Goal: Transaction & Acquisition: Purchase product/service

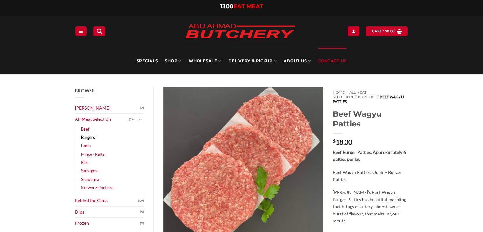
click at [328, 63] on link "Contact Us" at bounding box center [332, 61] width 29 height 27
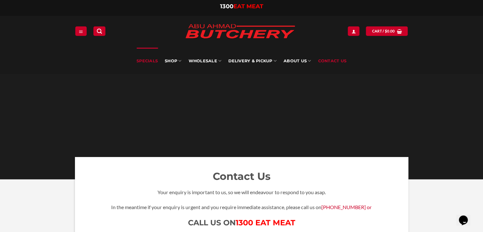
click at [148, 59] on link "Specials" at bounding box center [147, 61] width 21 height 27
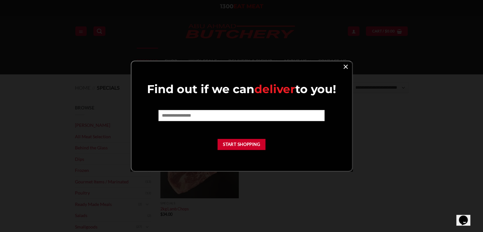
click at [345, 66] on link "×" at bounding box center [345, 66] width 9 height 9
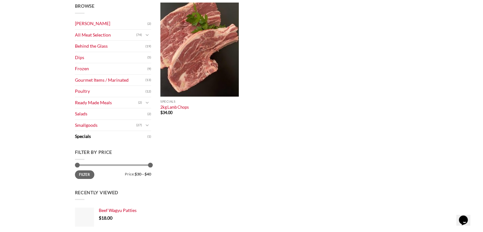
scroll to position [110, 0]
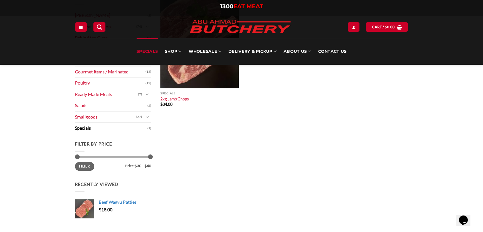
click at [112, 202] on span "Beef Wagyu Patties" at bounding box center [118, 201] width 38 height 5
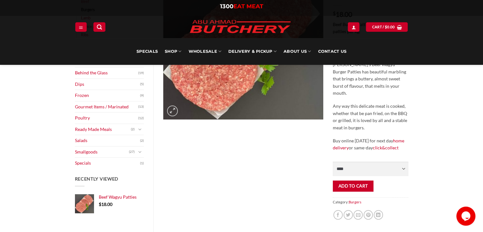
scroll to position [135, 0]
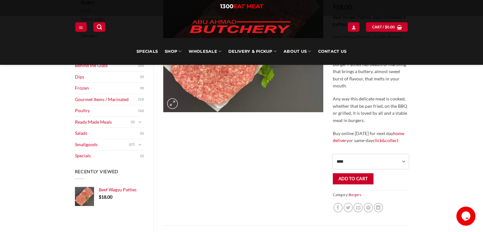
click at [404, 157] on select "**** * *** * *** * *** * *** * *** * *** * *** * *** * *** ** **** ** **** ** *…" at bounding box center [370, 161] width 75 height 14
select select "*"
click at [333, 154] on select "**** * *** * *** * *** * *** * *** * *** * *** * *** * *** ** **** ** **** ** *…" at bounding box center [370, 161] width 75 height 14
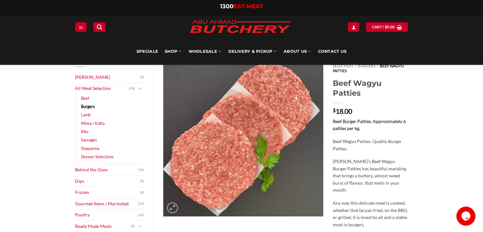
scroll to position [25, 0]
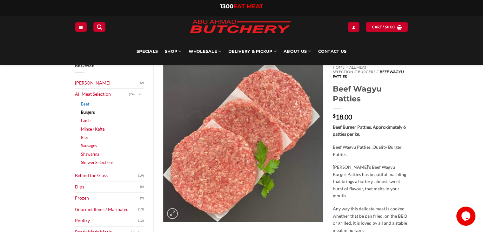
click at [86, 105] on link "Beef" at bounding box center [85, 104] width 8 height 8
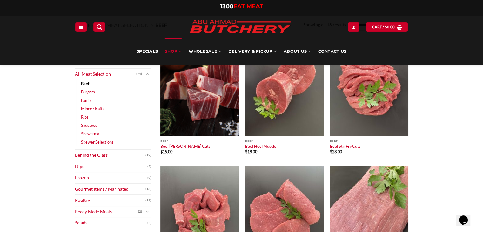
scroll to position [55, 0]
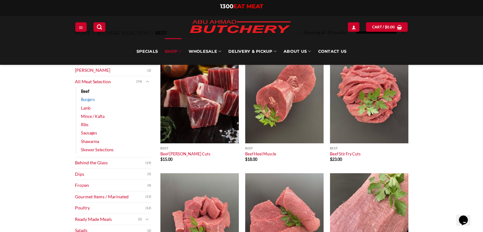
click at [94, 99] on link "Burgers" at bounding box center [88, 99] width 14 height 8
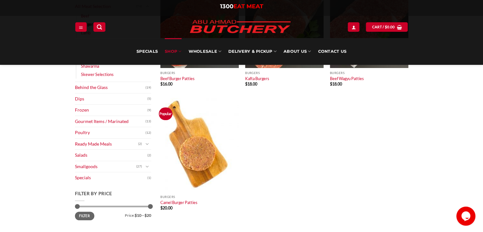
scroll to position [140, 0]
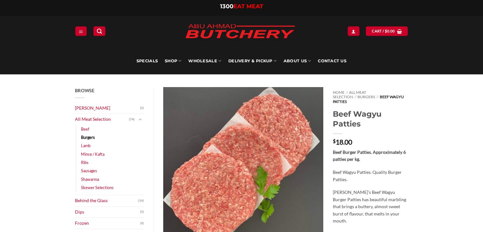
select select "*"
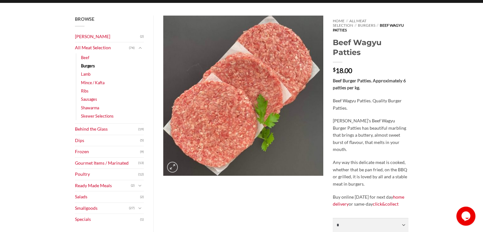
scroll to position [105, 0]
